Goal: Task Accomplishment & Management: Manage account settings

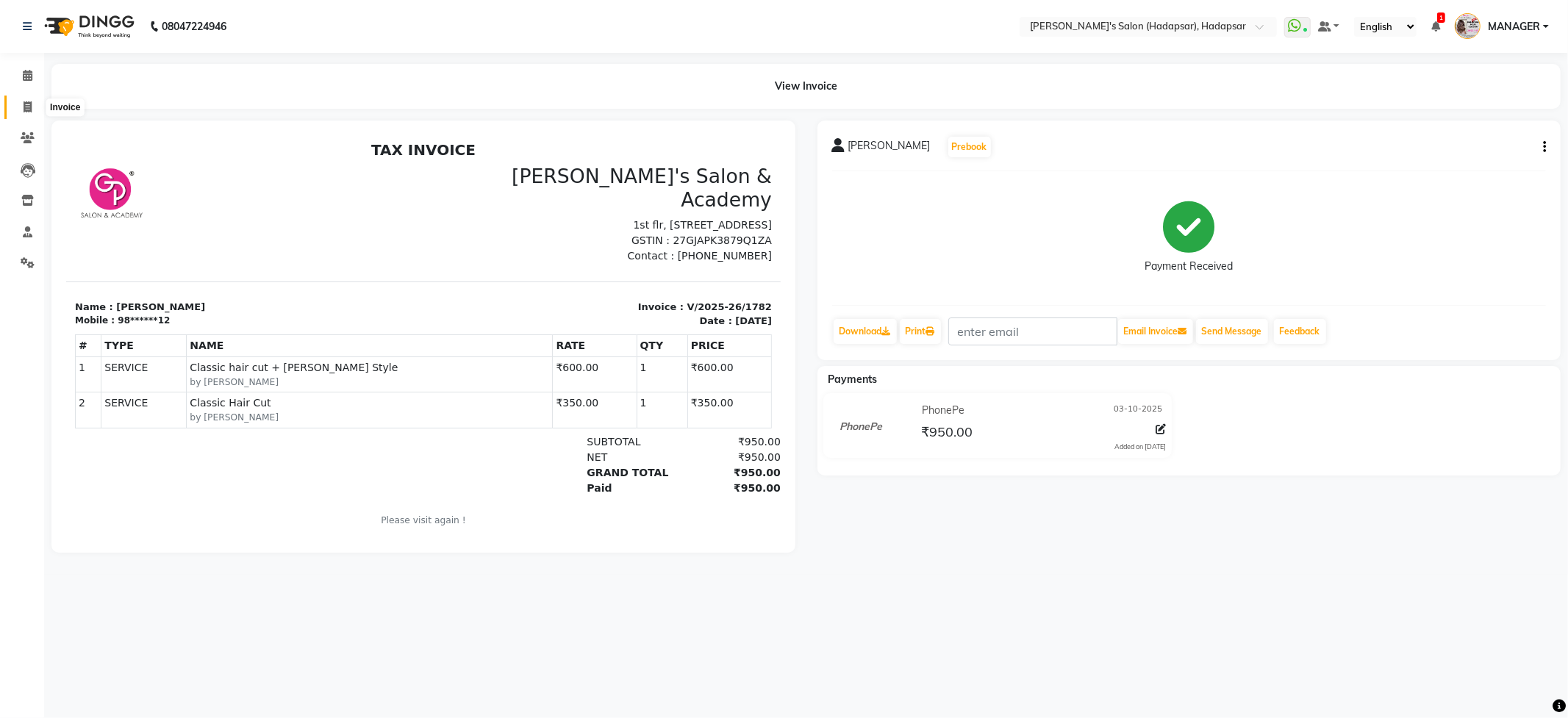
click at [23, 103] on icon at bounding box center [27, 107] width 8 height 11
select select "108"
select select "service"
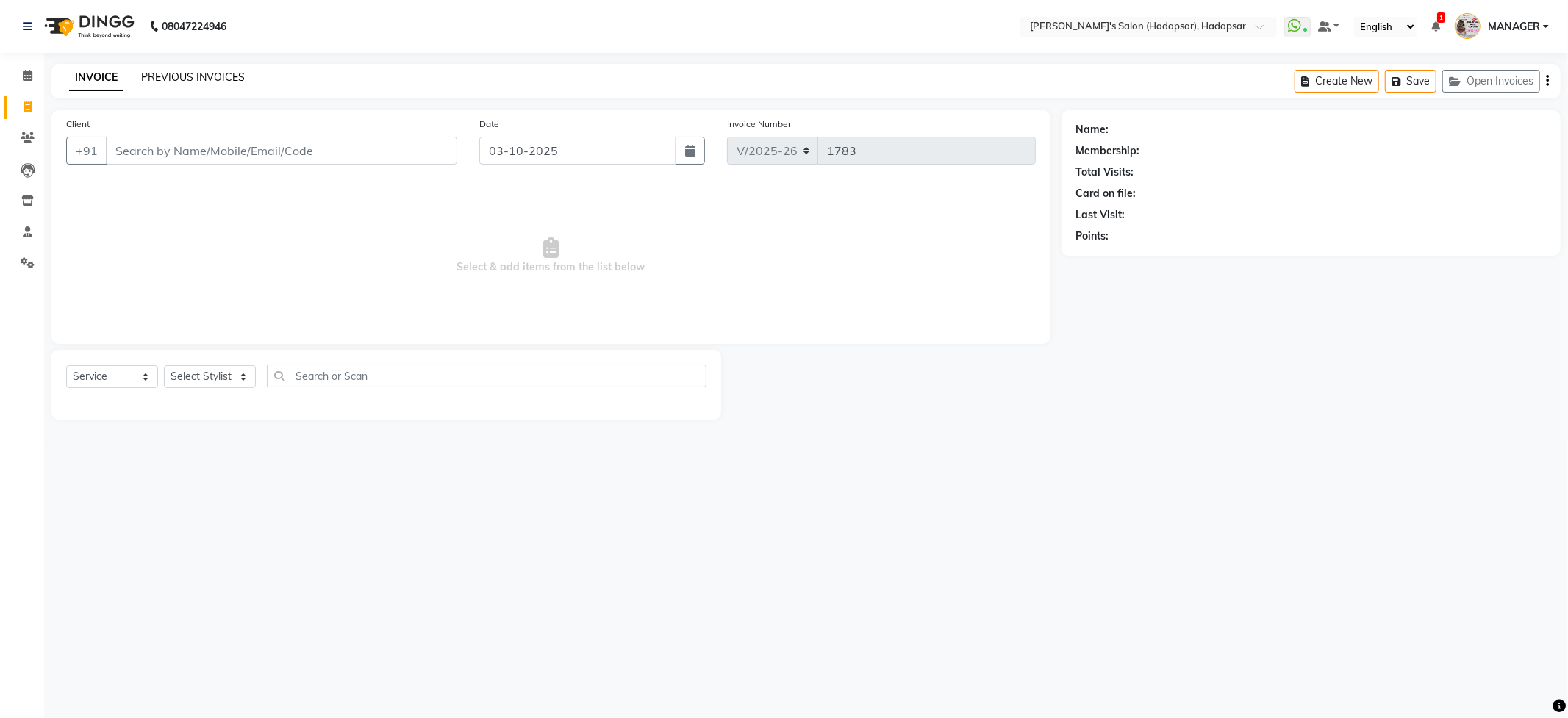
click at [201, 70] on link "PREVIOUS INVOICES" at bounding box center [193, 76] width 104 height 13
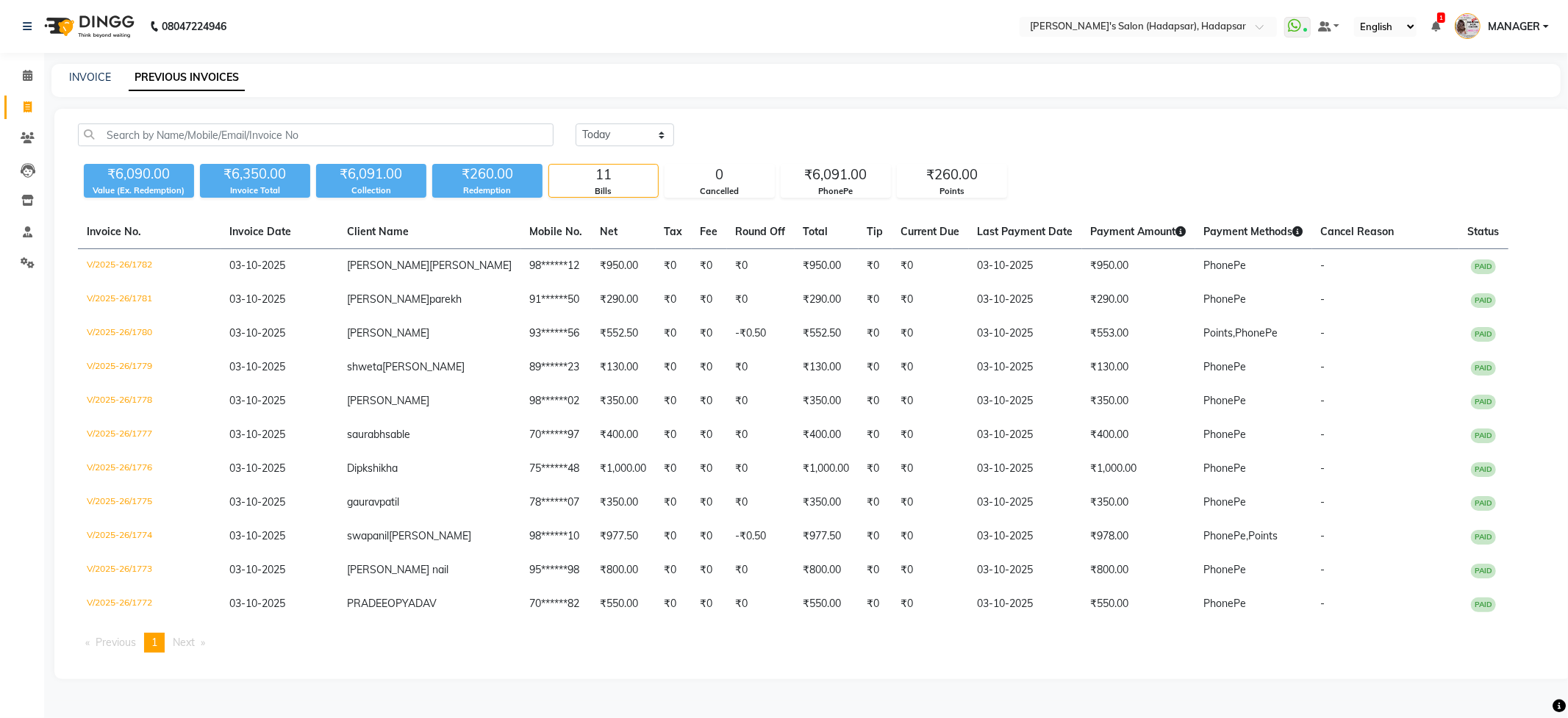
click at [1482, 33] on link "MANAGER" at bounding box center [1501, 26] width 94 height 24
click at [1539, 17] on link "MANAGER" at bounding box center [1501, 26] width 94 height 24
click at [1473, 83] on link "Change Password" at bounding box center [1473, 82] width 135 height 23
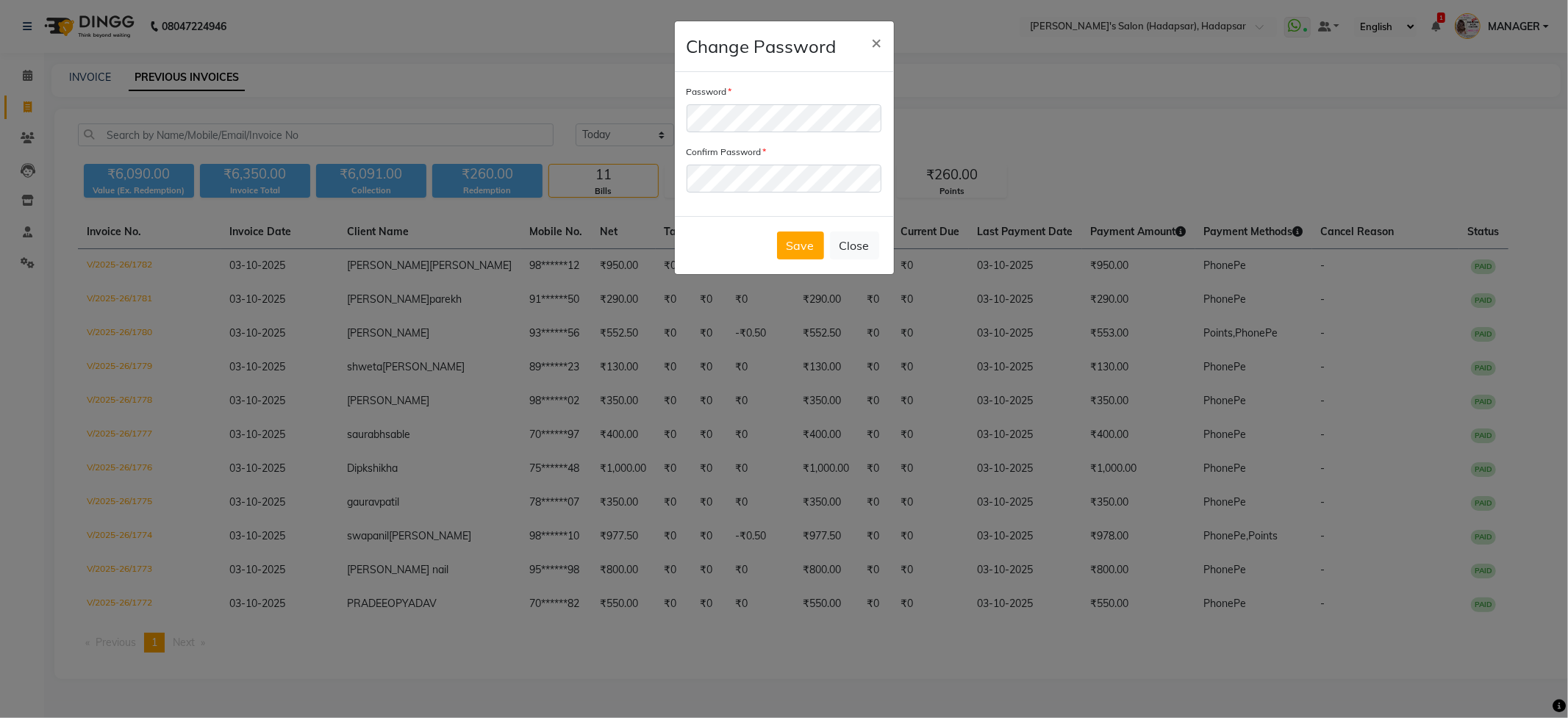
click at [885, 237] on div "Save Close" at bounding box center [784, 245] width 219 height 58
click at [871, 244] on button "Close" at bounding box center [854, 245] width 49 height 28
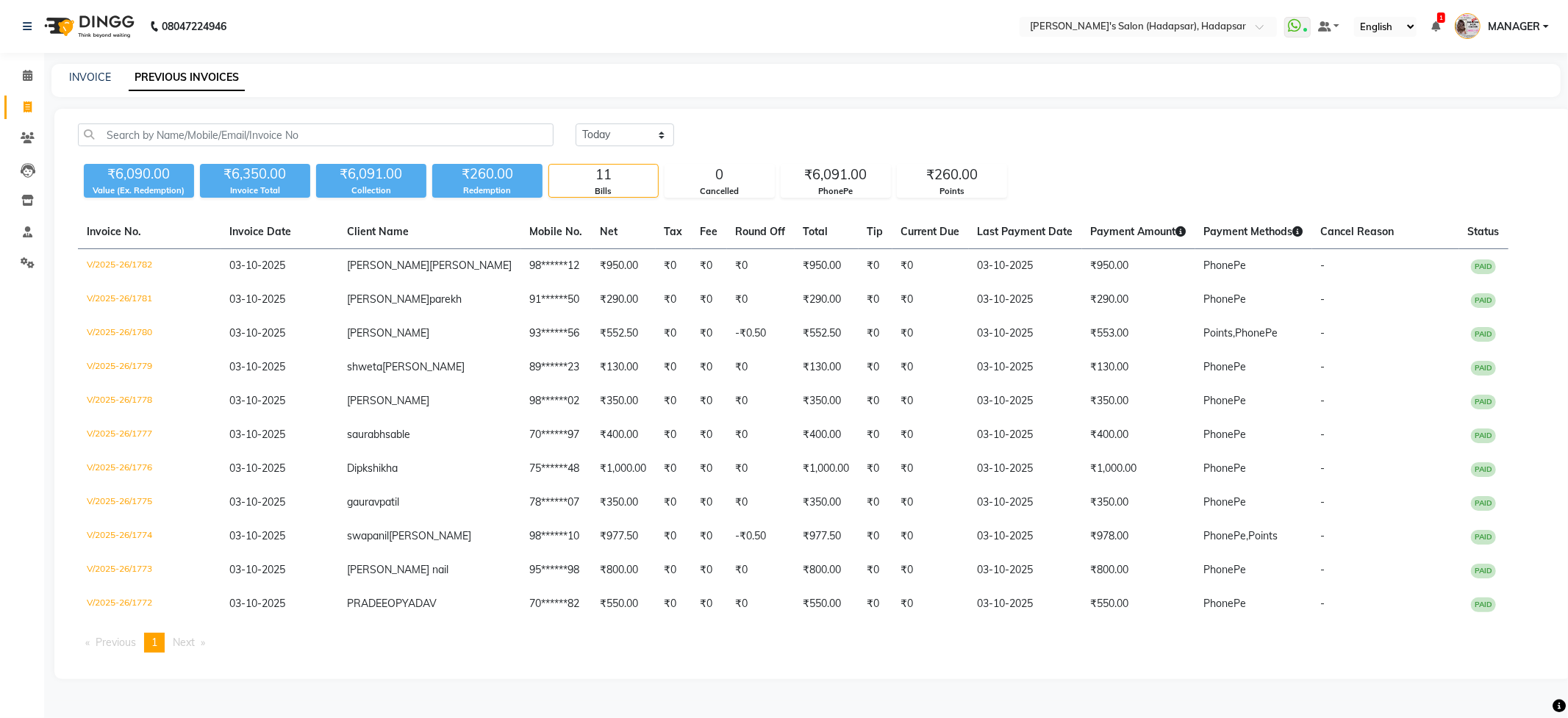
click at [1495, 25] on span "MANAGER" at bounding box center [1514, 26] width 52 height 15
click at [1477, 110] on link "Sign out" at bounding box center [1473, 105] width 135 height 23
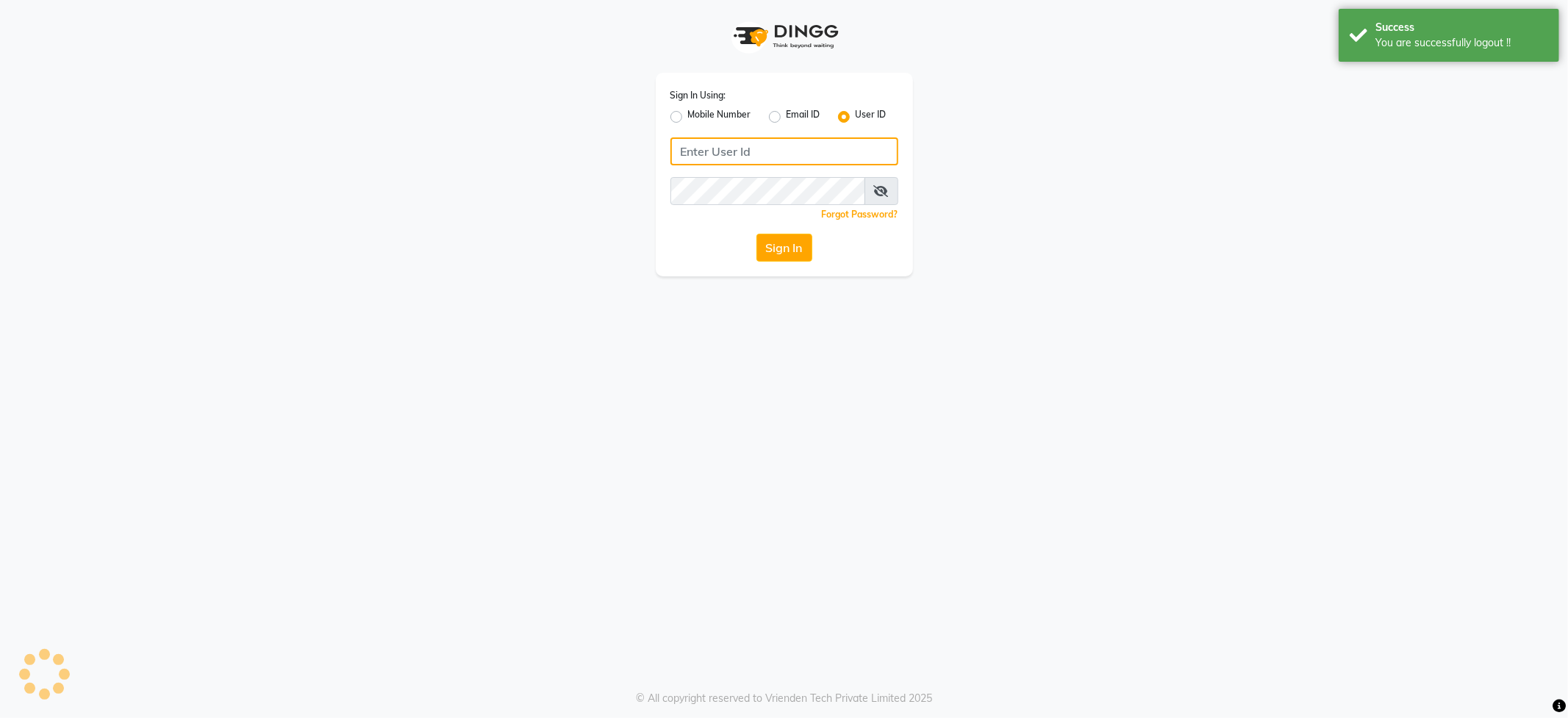
type input "7888279666"
click at [688, 118] on label "Mobile Number" at bounding box center [720, 117] width 64 height 17
click at [688, 117] on input "Mobile Number" at bounding box center [692, 113] width 10 height 10
radio input "true"
radio input "false"
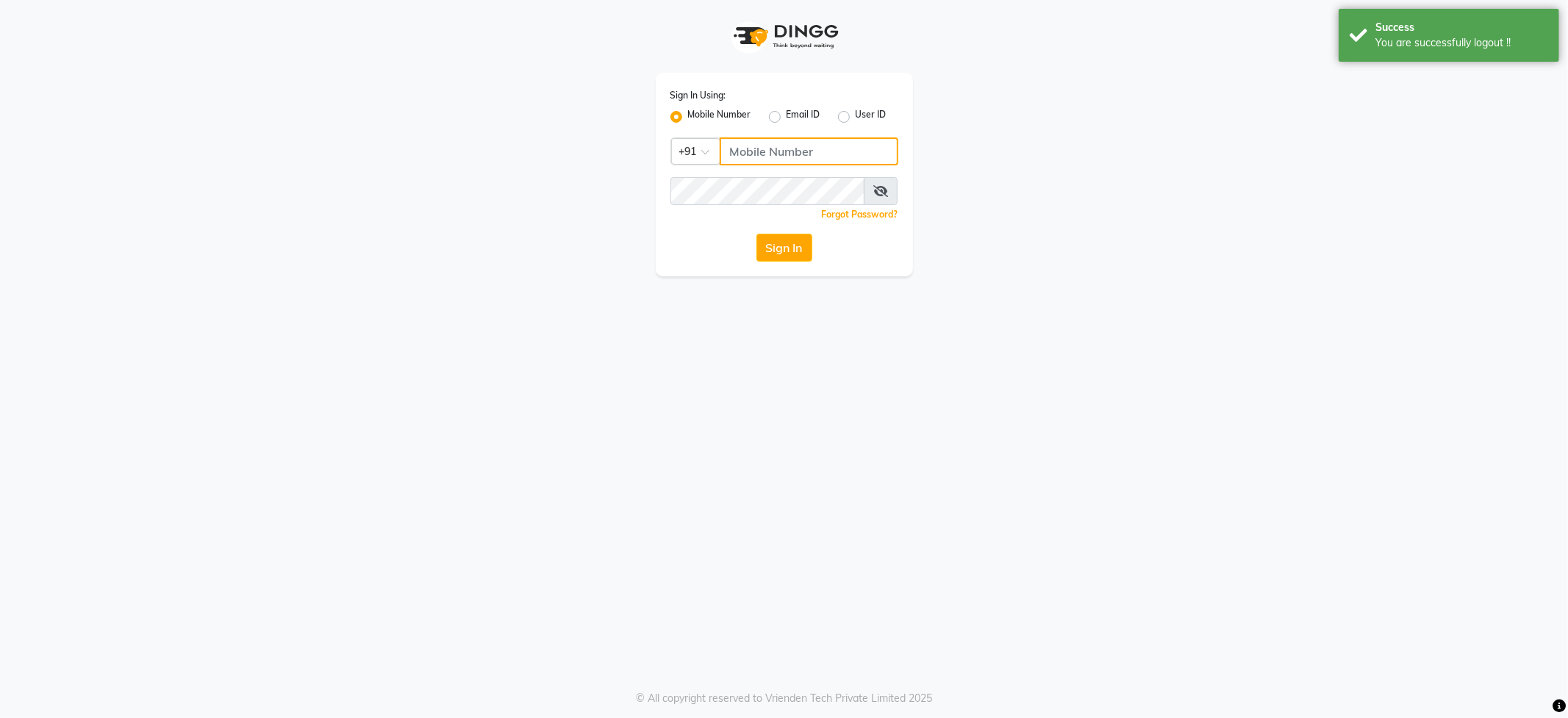
click at [760, 150] on input "Username" at bounding box center [809, 151] width 179 height 28
type input "7888279666"
click at [791, 238] on button "Sign In" at bounding box center [785, 247] width 56 height 28
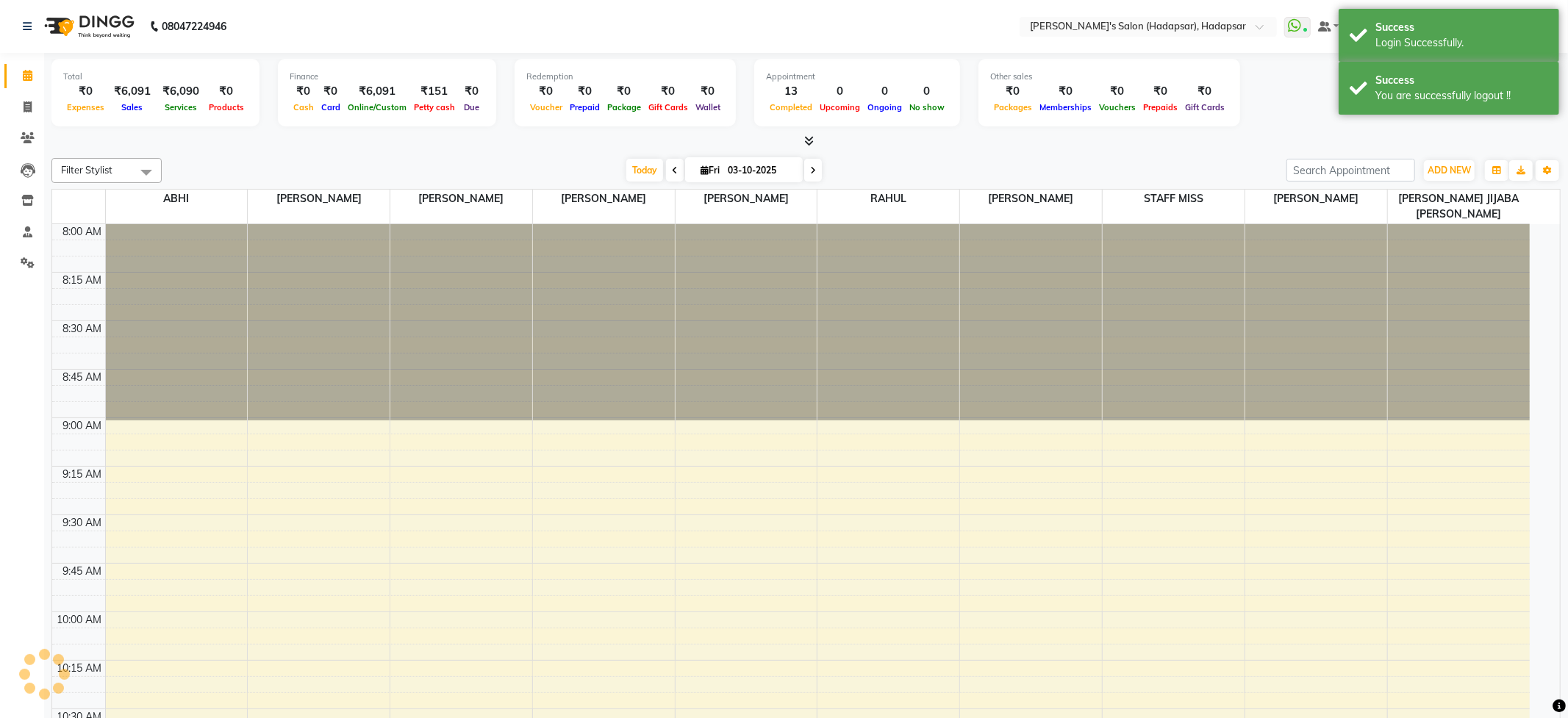
select select "en"
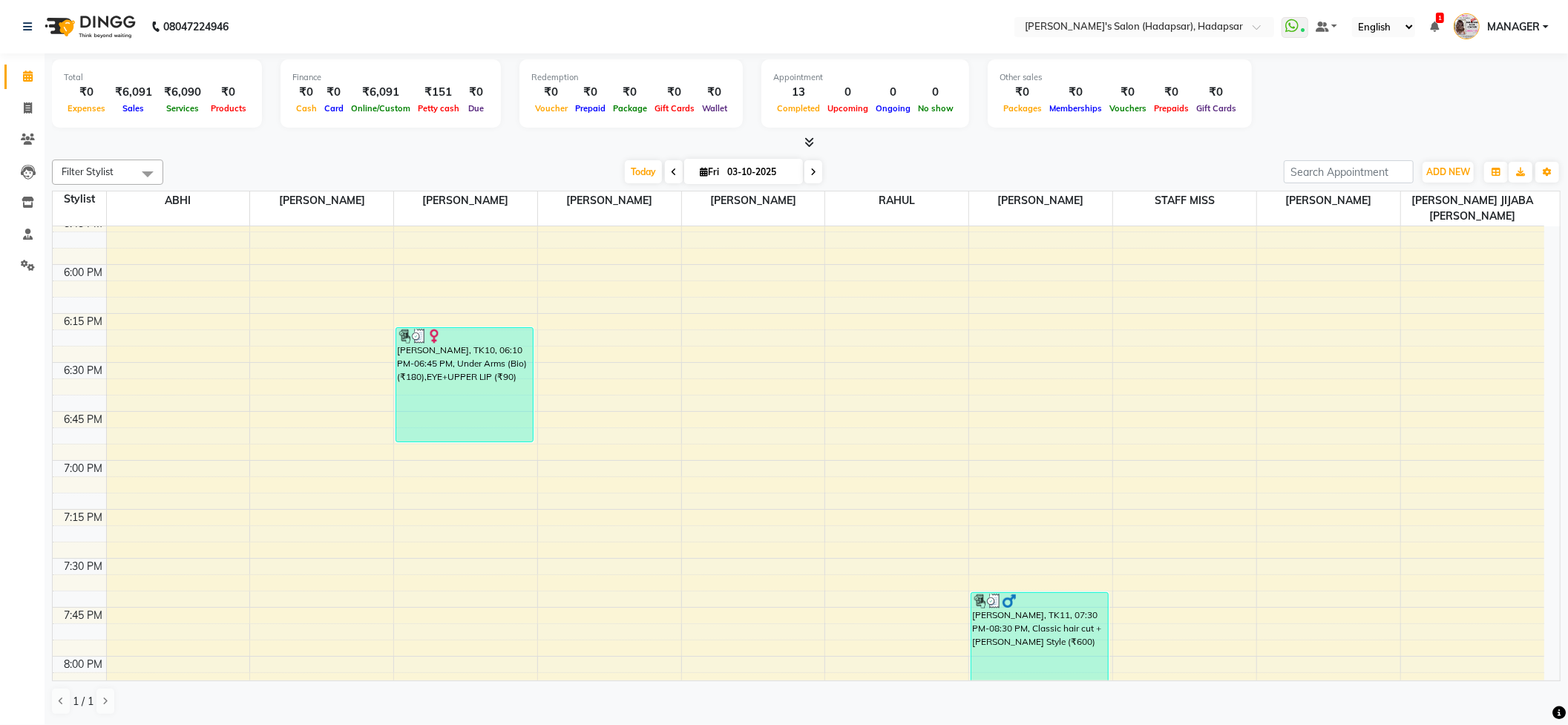
scroll to position [1, 0]
click at [1471, 25] on img at bounding box center [1467, 26] width 26 height 26
